Goal: Task Accomplishment & Management: Complete application form

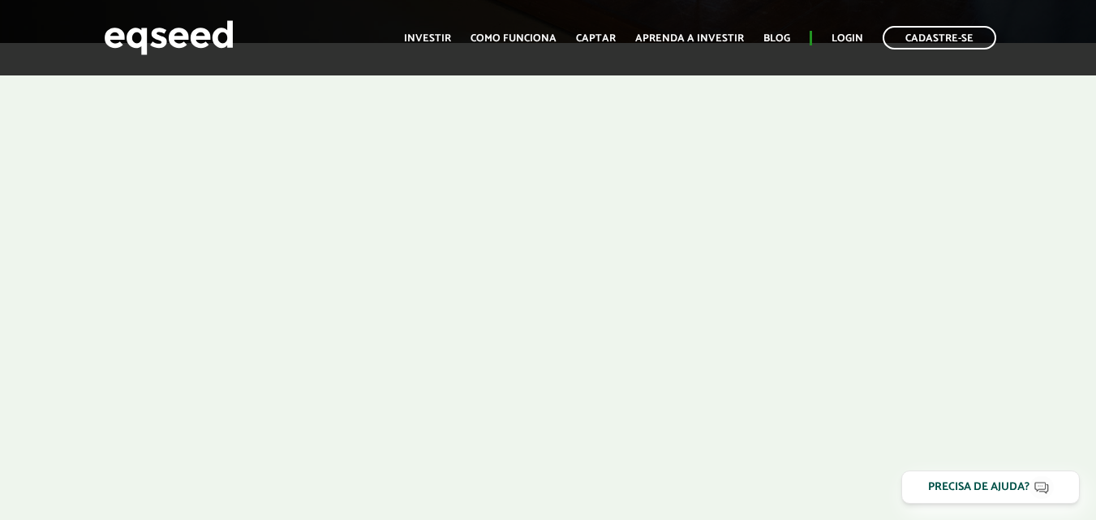
scroll to position [541, 0]
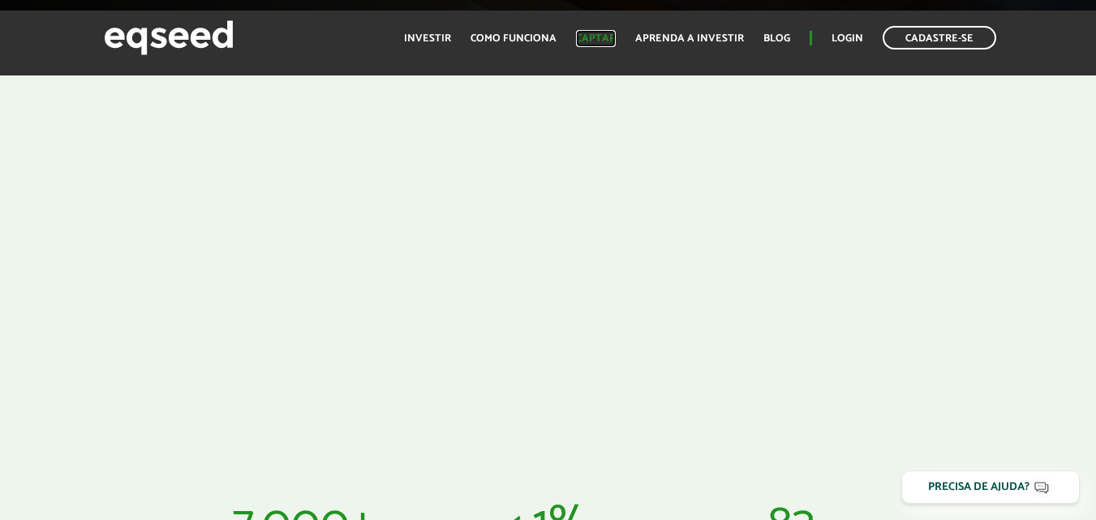
click at [601, 37] on link "Captar" at bounding box center [596, 38] width 40 height 11
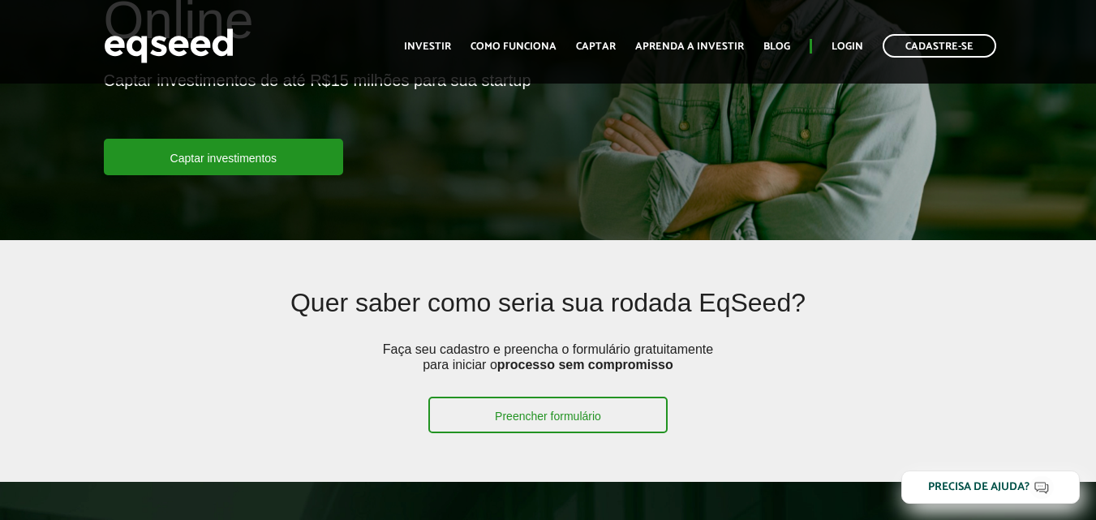
scroll to position [260, 0]
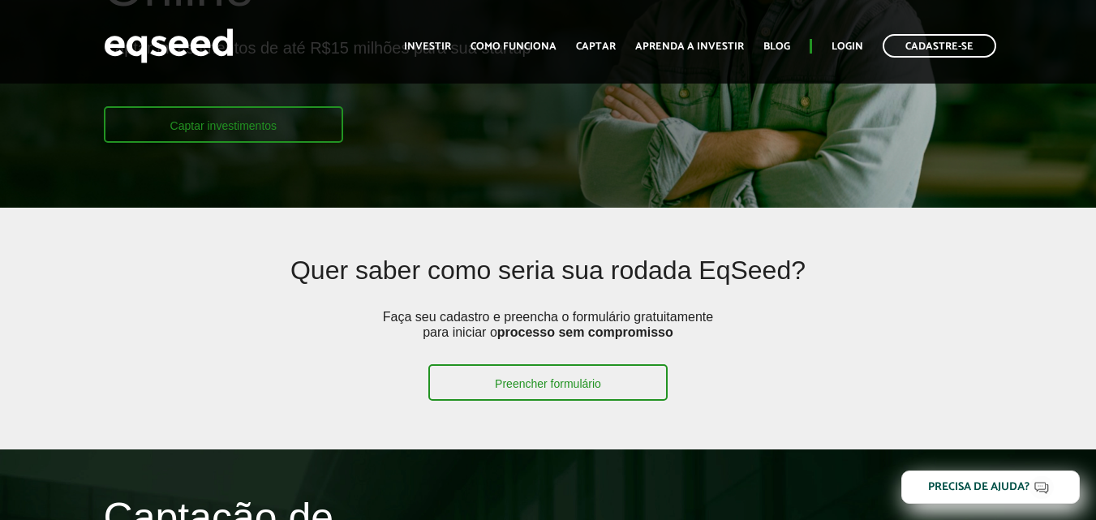
click at [224, 123] on link "Captar investimentos" at bounding box center [224, 124] width 240 height 37
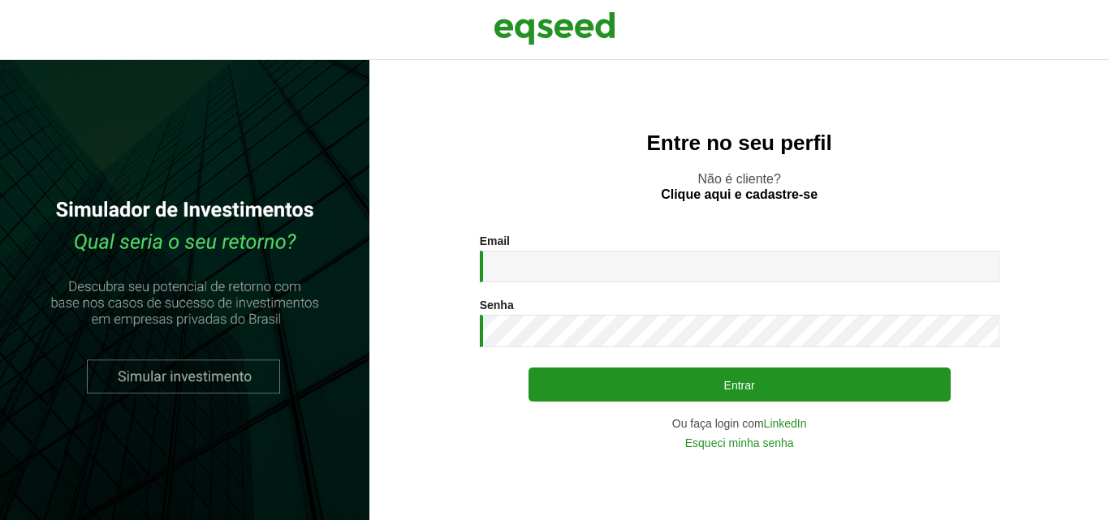
click at [1105, 501] on div "Entre no seu perfil Não é cliente? Clique aqui e cadastre-se Email * Digite seu…" at bounding box center [738, 290] width 739 height 460
